Goal: Task Accomplishment & Management: Manage account settings

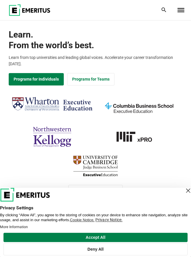
click at [180, 10] on span "Toggle Menu" at bounding box center [180, 10] width 7 height 4
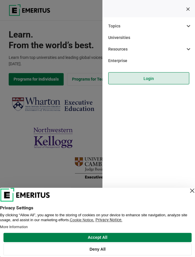
click at [154, 77] on link "Login" at bounding box center [148, 78] width 81 height 12
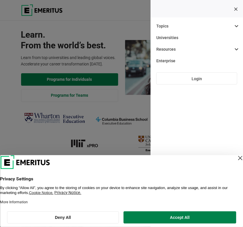
click at [190, 10] on ul "Topics AI and Machine Learning By 2023, 40 percent of infrastructure and operat…" at bounding box center [197, 113] width 93 height 227
click at [188, 124] on ul "Topics AI and Machine Learning By 2023, 40 percent of infrastructure and operat…" at bounding box center [197, 113] width 93 height 227
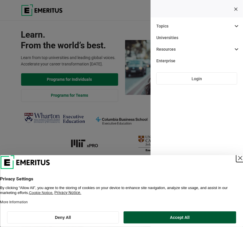
drag, startPoint x: 235, startPoint y: 158, endPoint x: 203, endPoint y: 218, distance: 67.9
click at [190, 218] on div "Privacy Settings By clicking “Allow All”, you agree to the storing of cookies o…" at bounding box center [121, 191] width 243 height 72
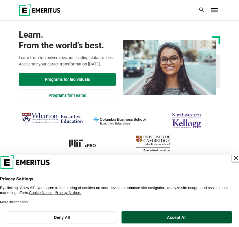
click at [190, 219] on button "Accept All" at bounding box center [177, 217] width 111 height 12
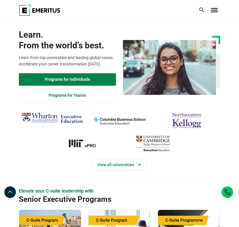
click at [190, 9] on span "Toggle Menu" at bounding box center [214, 8] width 7 height 1
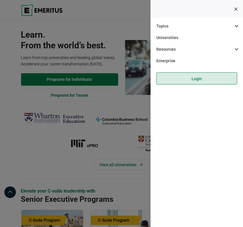
click at [187, 80] on link "Login" at bounding box center [197, 78] width 81 height 12
click at [190, 80] on link "Login" at bounding box center [197, 78] width 81 height 12
